Goal: Task Accomplishment & Management: Manage account settings

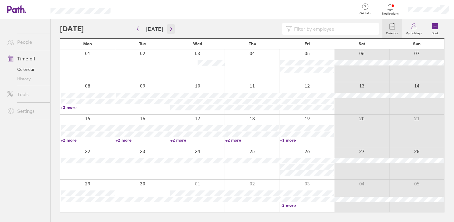
click at [170, 31] on icon "button" at bounding box center [171, 28] width 4 height 5
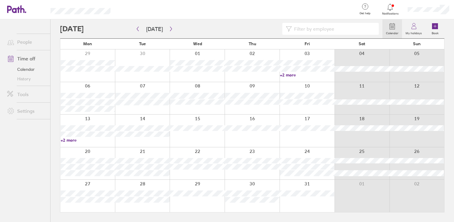
click at [137, 107] on div at bounding box center [142, 98] width 55 height 32
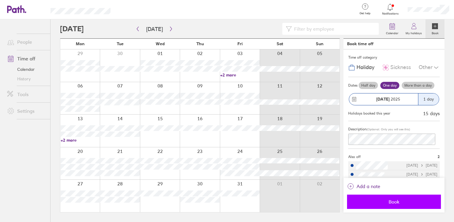
click at [409, 200] on span "Book" at bounding box center [394, 201] width 86 height 5
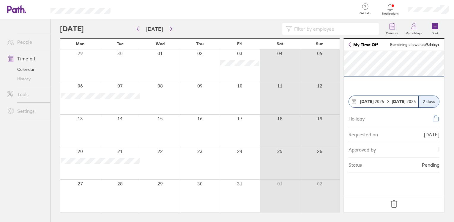
click at [397, 203] on icon at bounding box center [394, 204] width 10 height 10
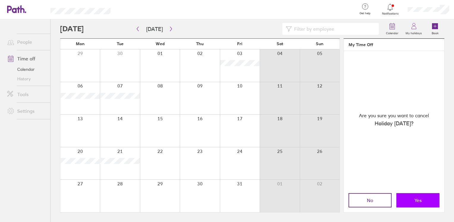
drag, startPoint x: 418, startPoint y: 203, endPoint x: 412, endPoint y: 198, distance: 7.8
click at [412, 198] on button "Yes" at bounding box center [417, 200] width 43 height 14
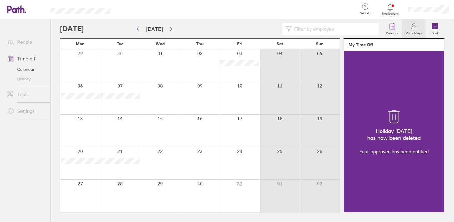
click at [412, 198] on div "Holiday [DATE] has now been deleted Your approver - has been notified" at bounding box center [394, 131] width 100 height 161
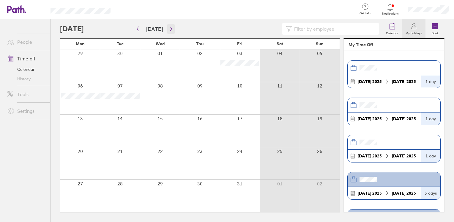
click at [170, 30] on icon "button" at bounding box center [171, 28] width 4 height 5
click at [409, 34] on label "My holidays" at bounding box center [413, 32] width 23 height 5
click at [389, 27] on icon at bounding box center [392, 26] width 7 height 7
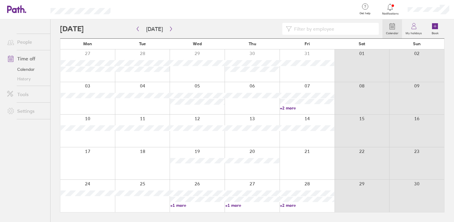
click at [294, 108] on link "+2 more" at bounding box center [307, 107] width 54 height 5
click at [239, 205] on link "+1 more" at bounding box center [252, 204] width 54 height 5
click at [237, 205] on link "+1 more" at bounding box center [252, 204] width 54 height 5
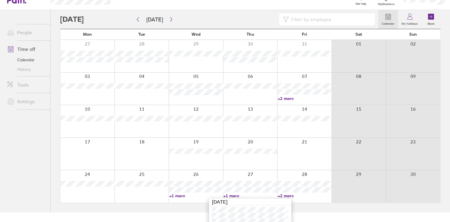
scroll to position [14, 0]
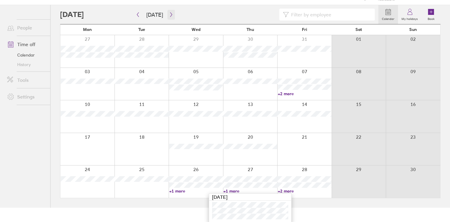
click at [169, 16] on icon "button" at bounding box center [171, 14] width 4 height 5
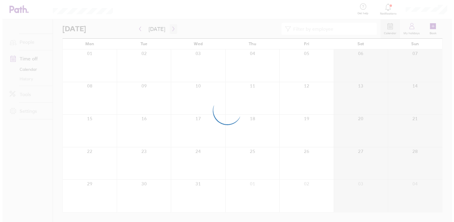
scroll to position [0, 0]
